Goal: Learn about a topic

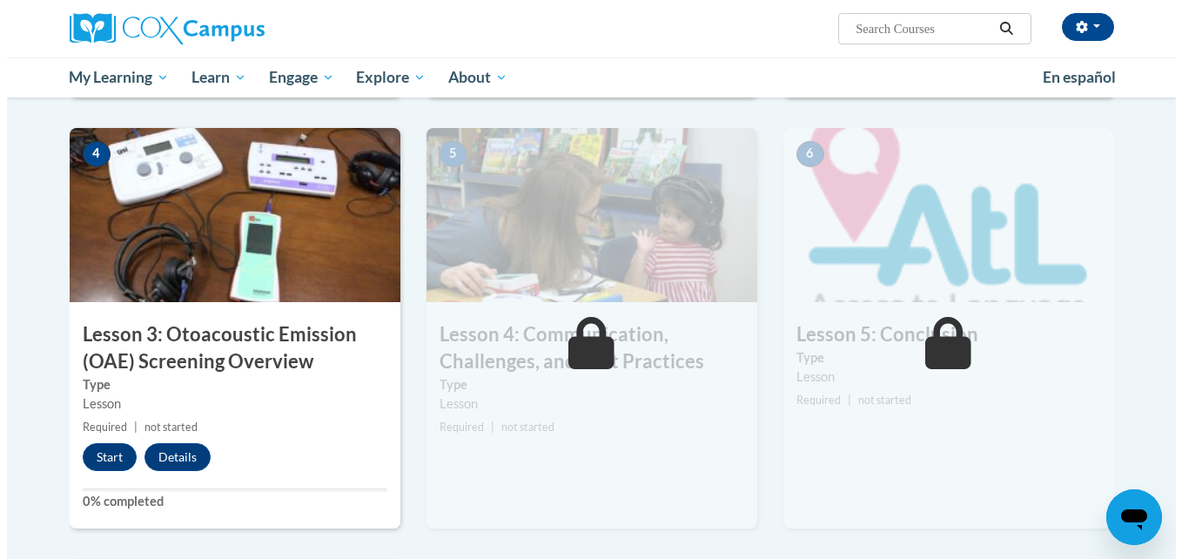
scroll to position [815, 0]
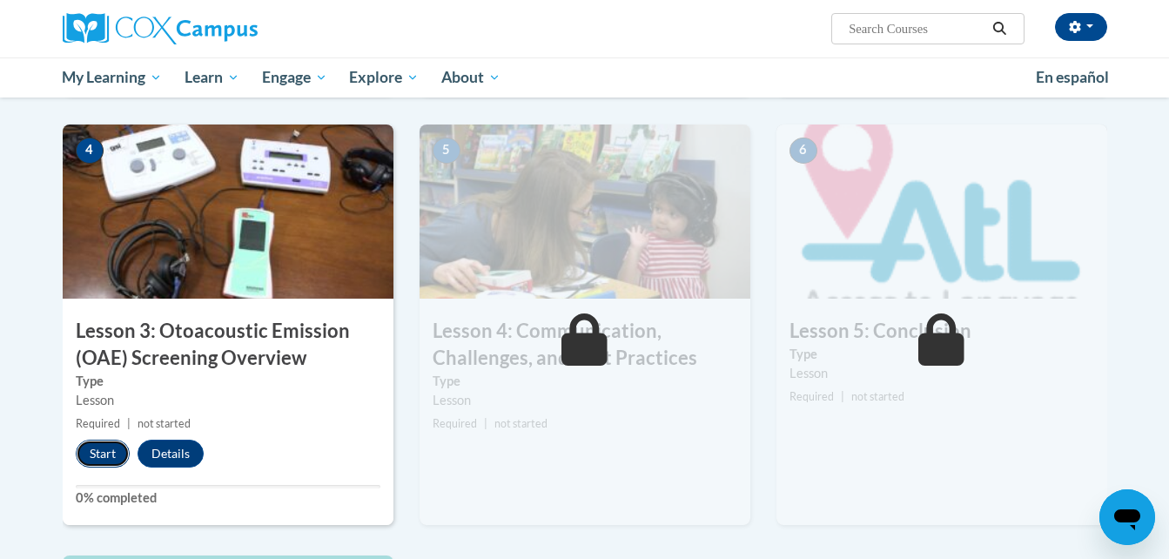
click at [93, 446] on button "Start" at bounding box center [103, 454] width 54 height 28
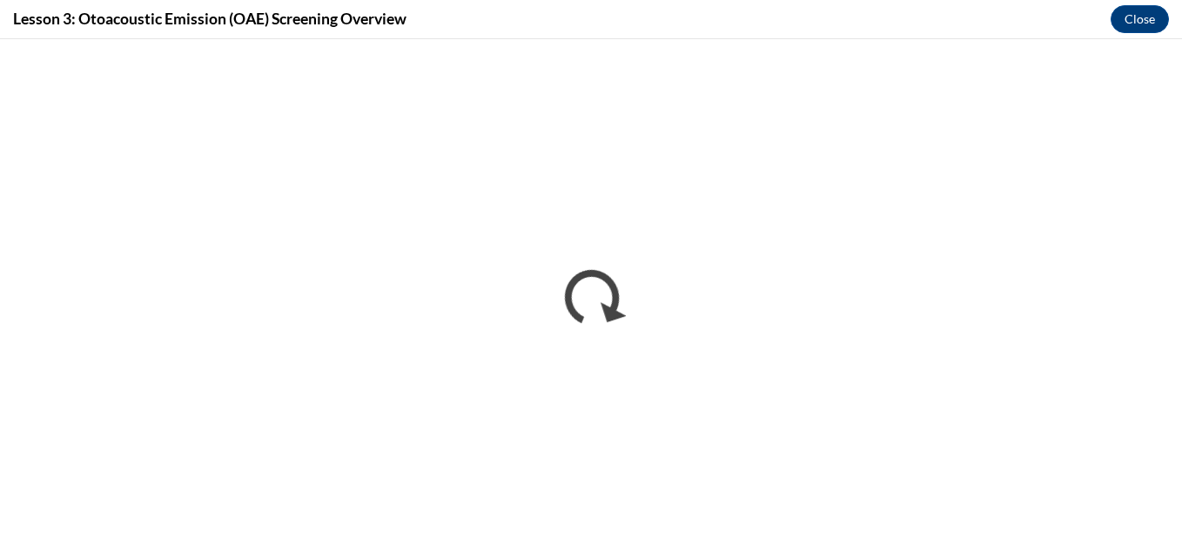
scroll to position [0, 0]
